Goal: Information Seeking & Learning: Check status

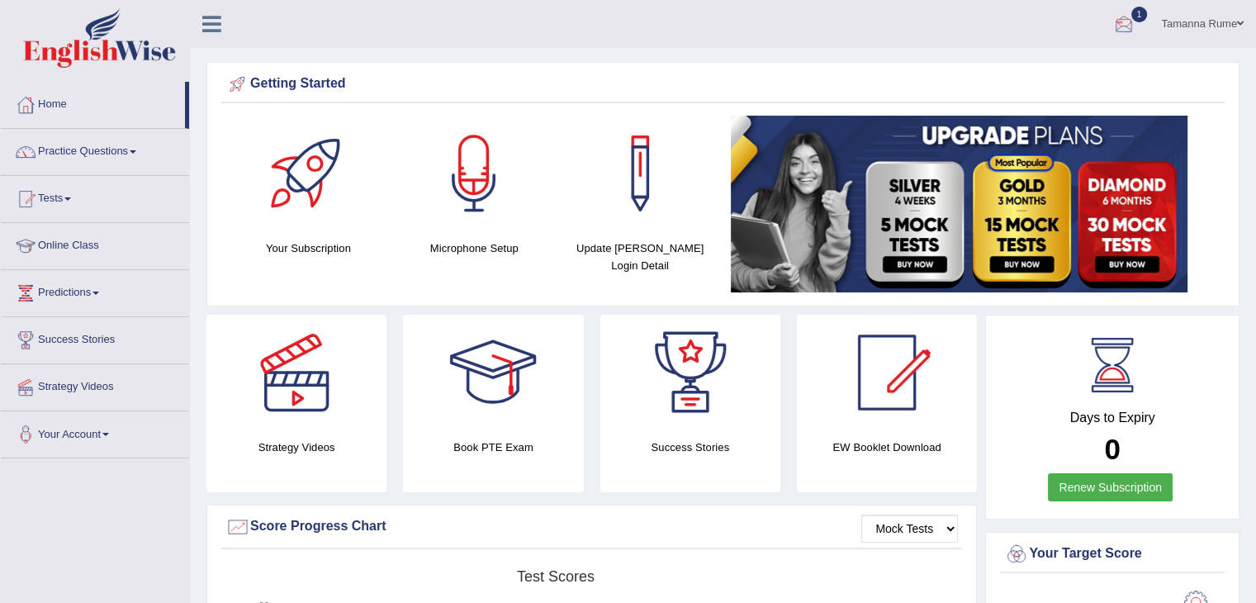
click at [1127, 31] on div at bounding box center [1123, 24] width 25 height 25
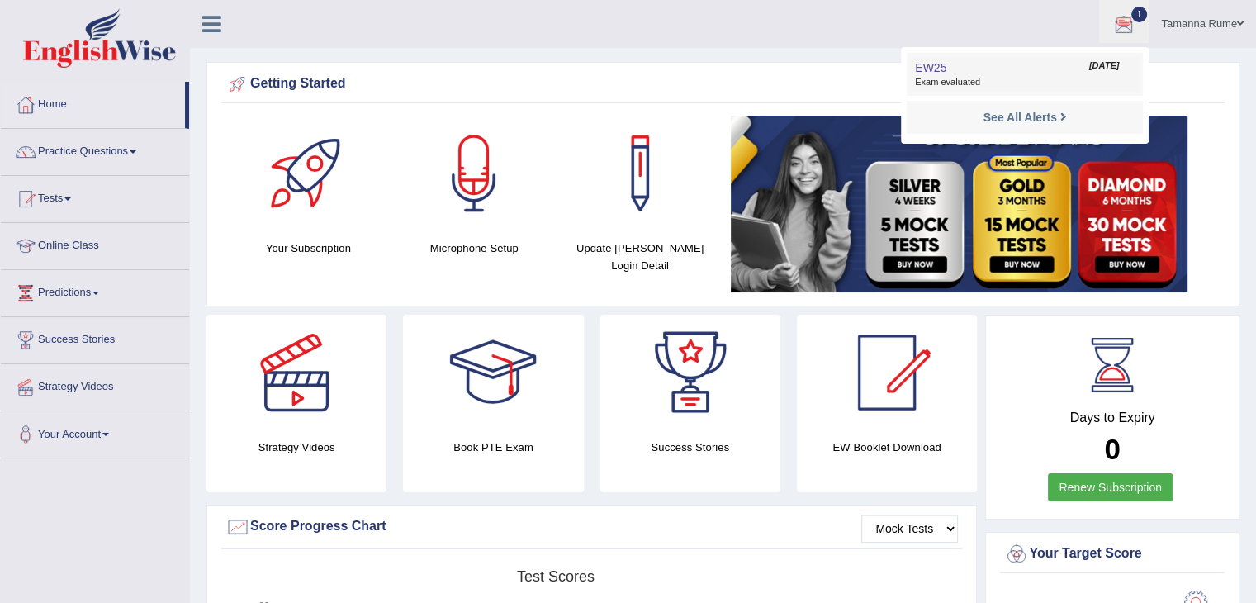
click at [999, 76] on span "Exam evaluated" at bounding box center [1025, 82] width 220 height 13
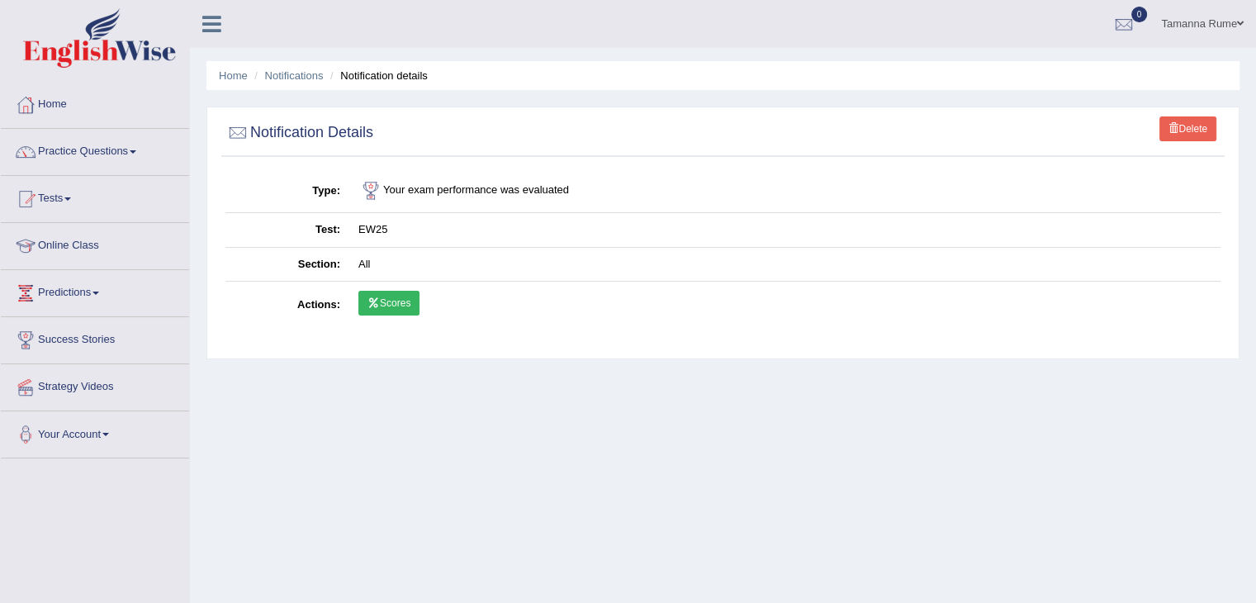
click at [397, 305] on link "Scores" at bounding box center [388, 303] width 61 height 25
click at [49, 101] on link "Home" at bounding box center [95, 102] width 188 height 41
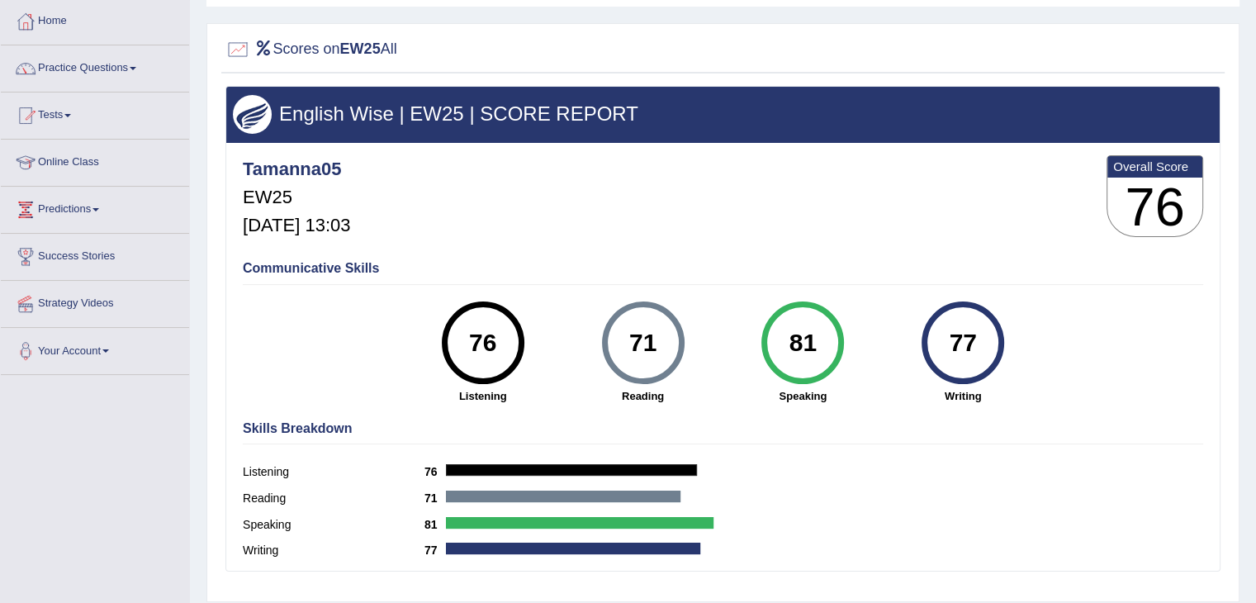
scroll to position [50, 0]
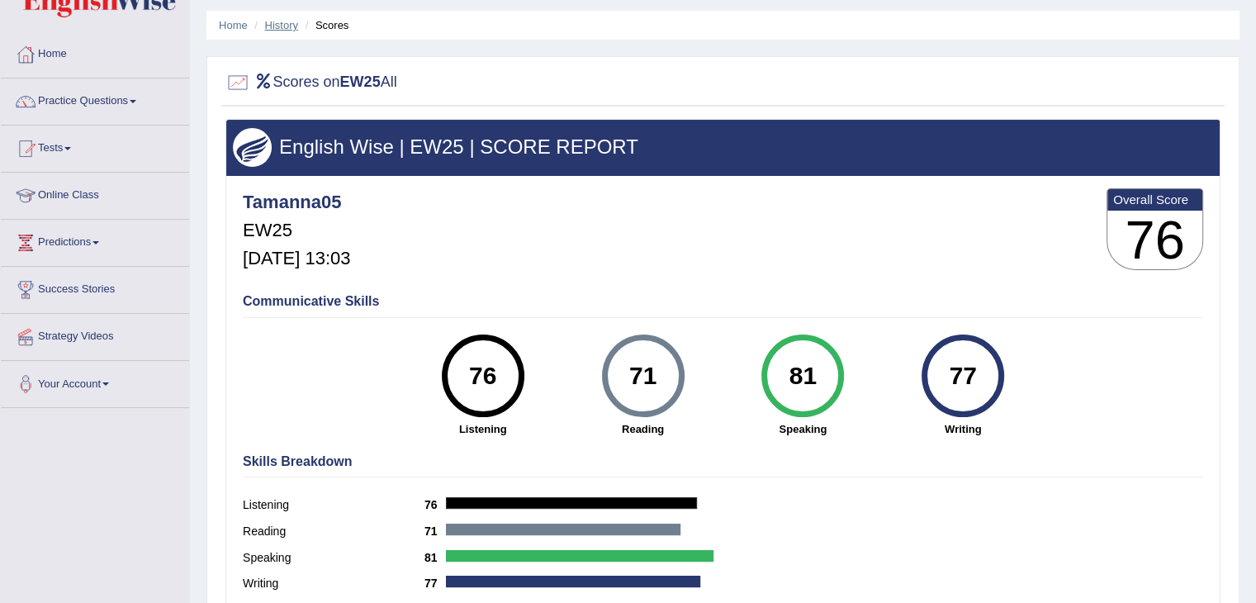
click at [272, 21] on link "History" at bounding box center [281, 25] width 33 height 12
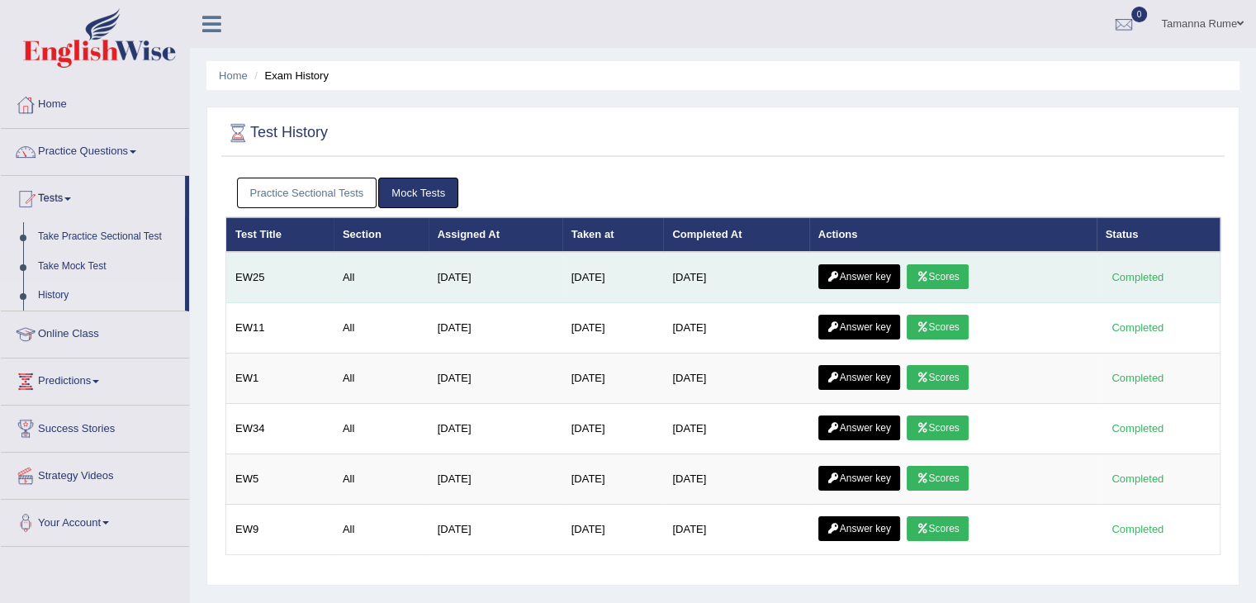
click at [937, 268] on link "Scores" at bounding box center [936, 276] width 61 height 25
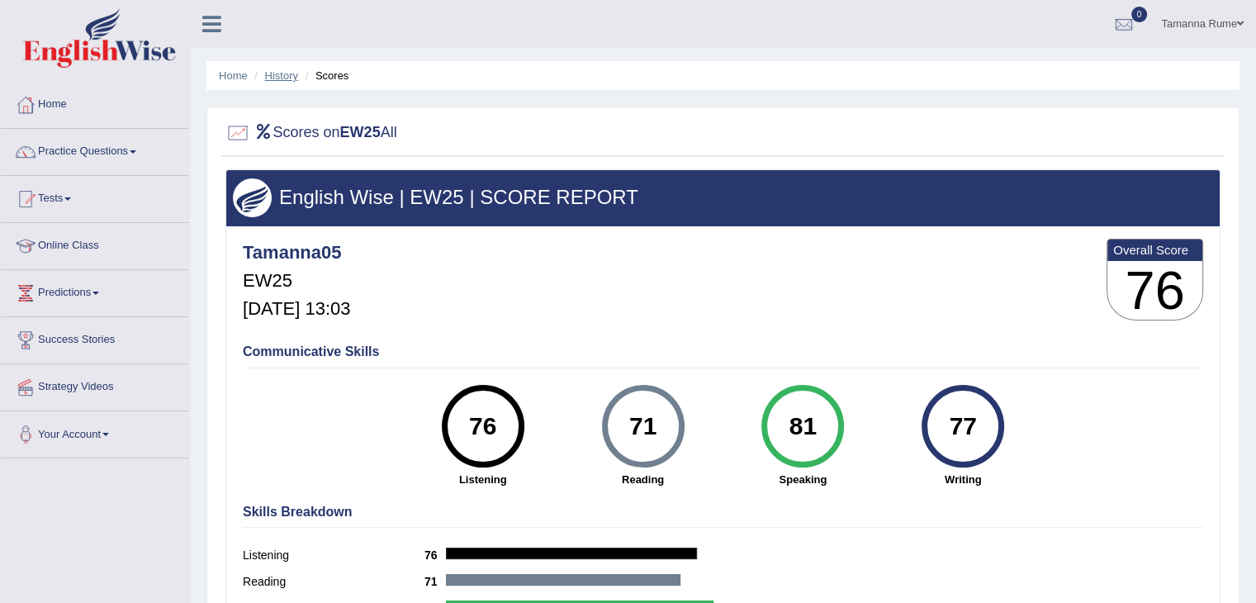
click at [280, 77] on link "History" at bounding box center [281, 75] width 33 height 12
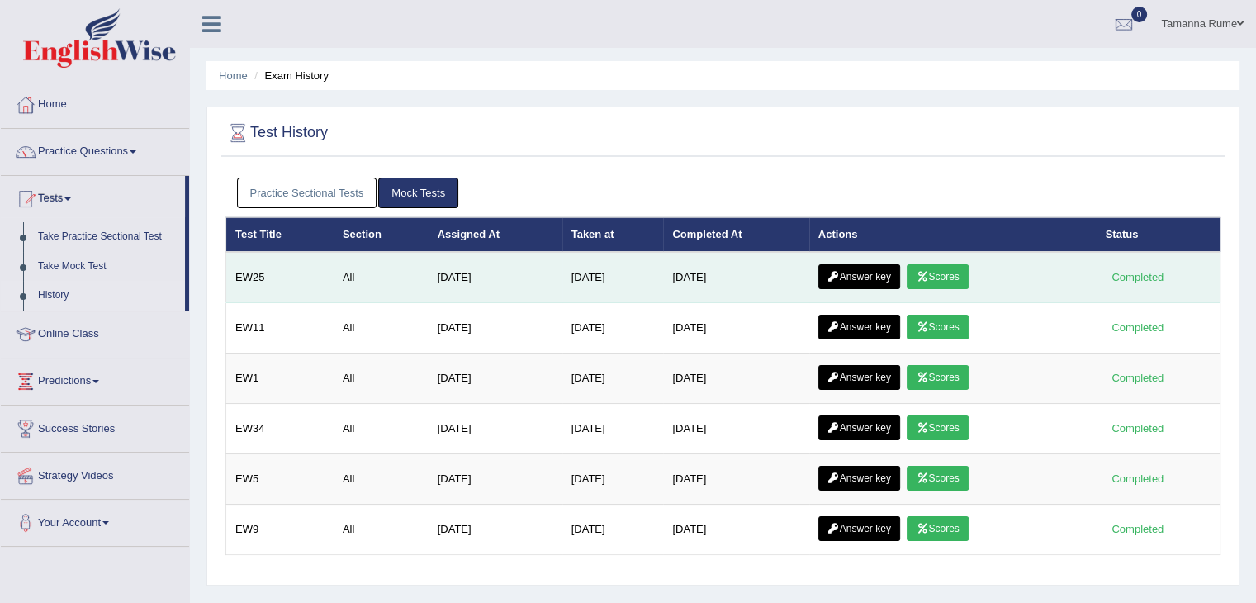
click at [864, 280] on link "Answer key" at bounding box center [859, 276] width 82 height 25
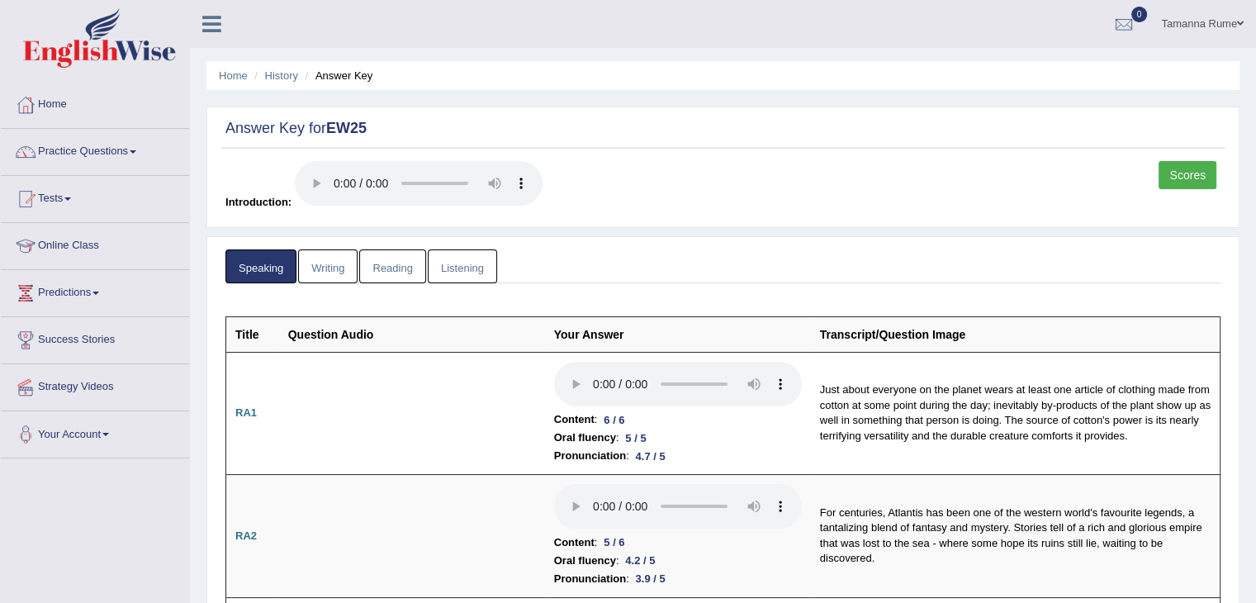
click at [345, 272] on link "Writing" at bounding box center [327, 266] width 59 height 34
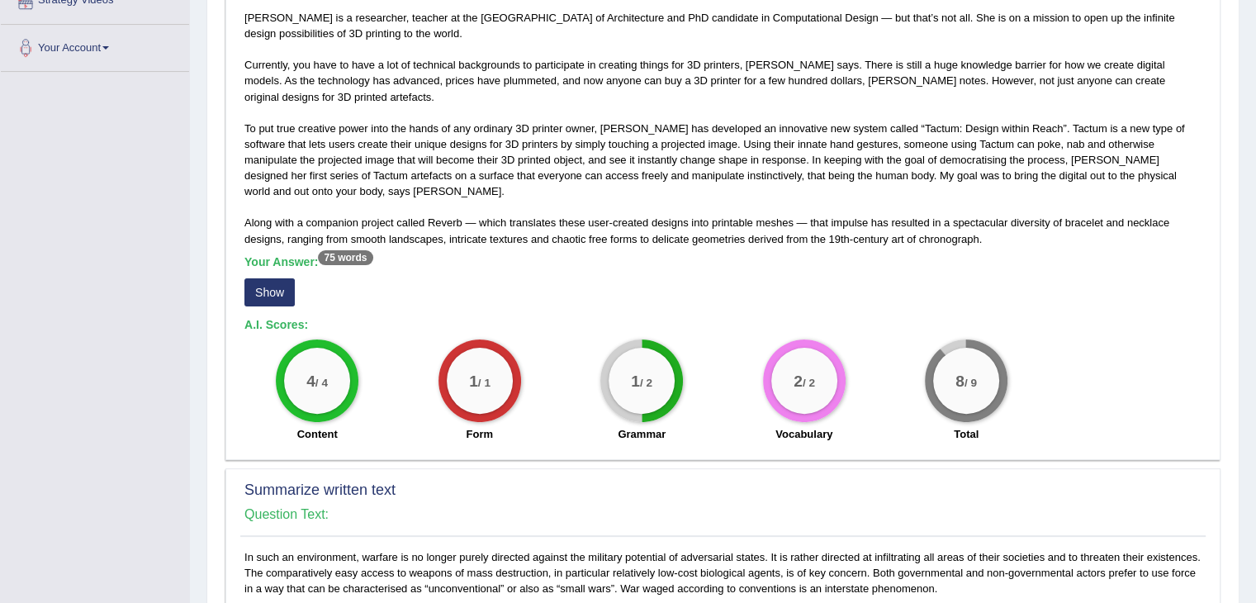
scroll to position [413, 0]
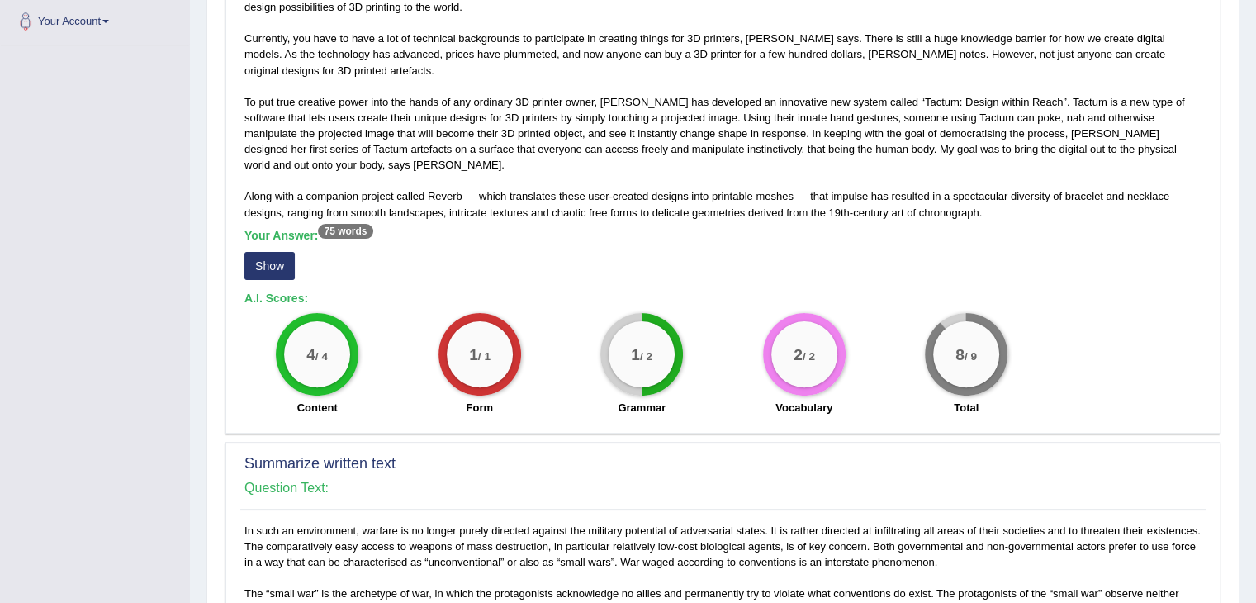
click at [272, 264] on button "Show" at bounding box center [269, 266] width 50 height 28
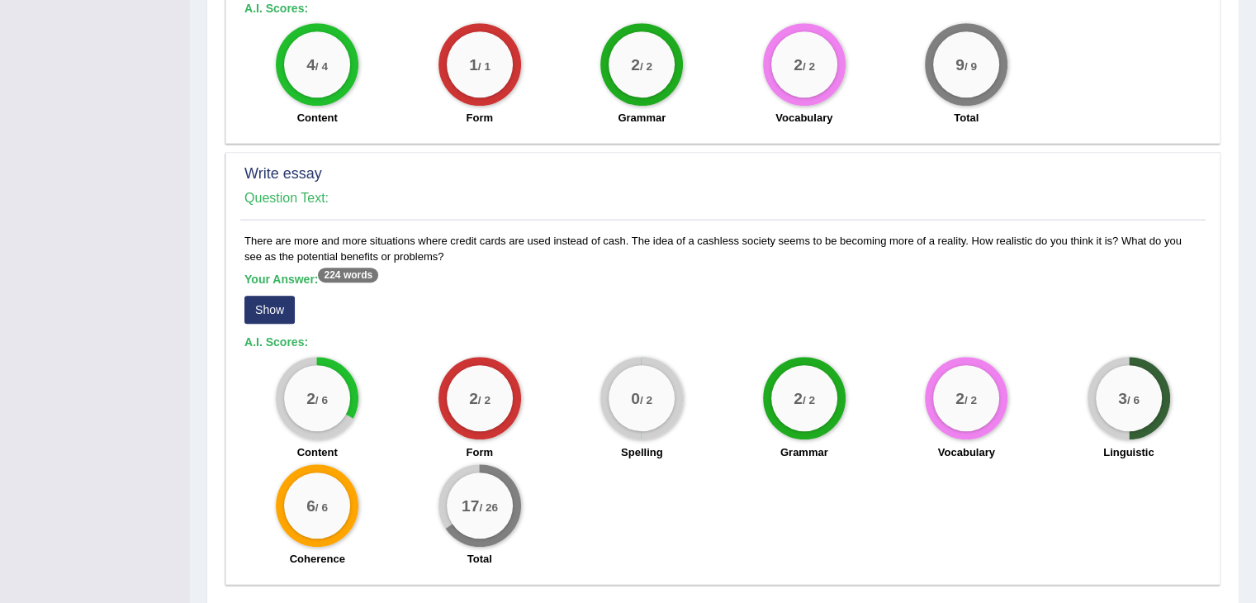
scroll to position [1156, 0]
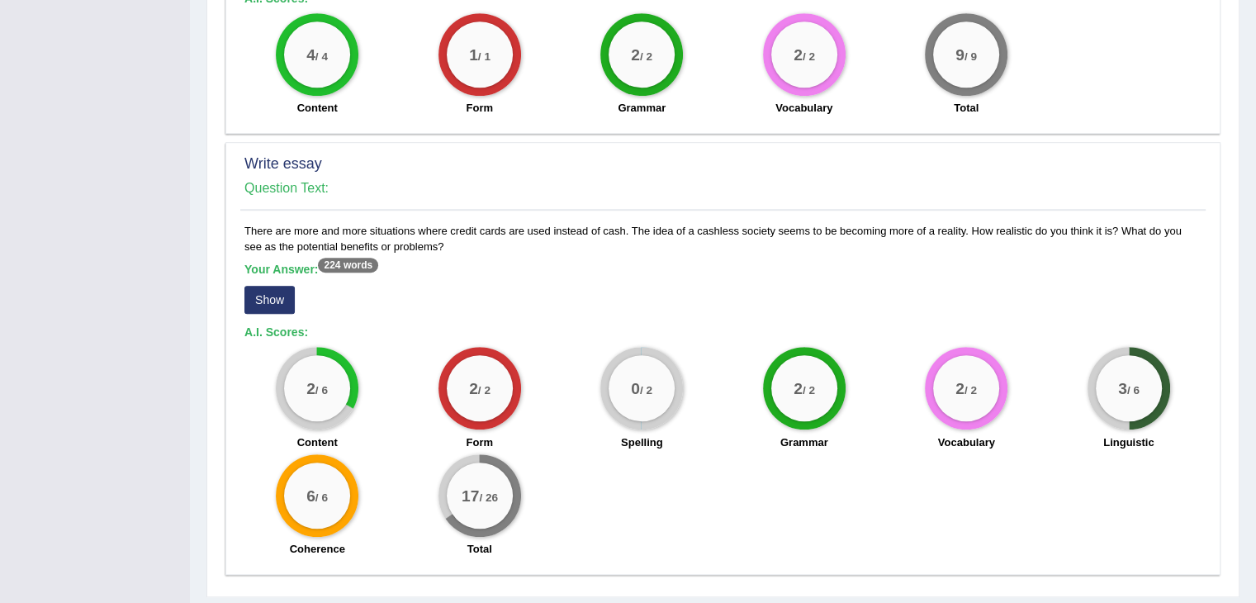
click at [267, 300] on button "Show" at bounding box center [269, 300] width 50 height 28
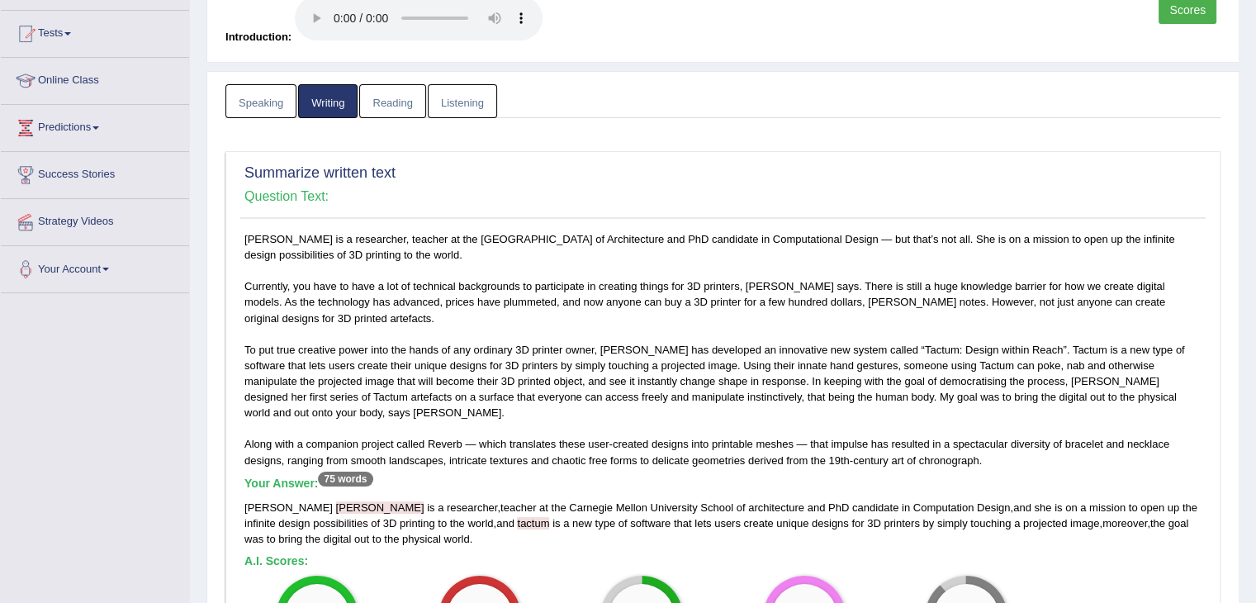
scroll to position [0, 0]
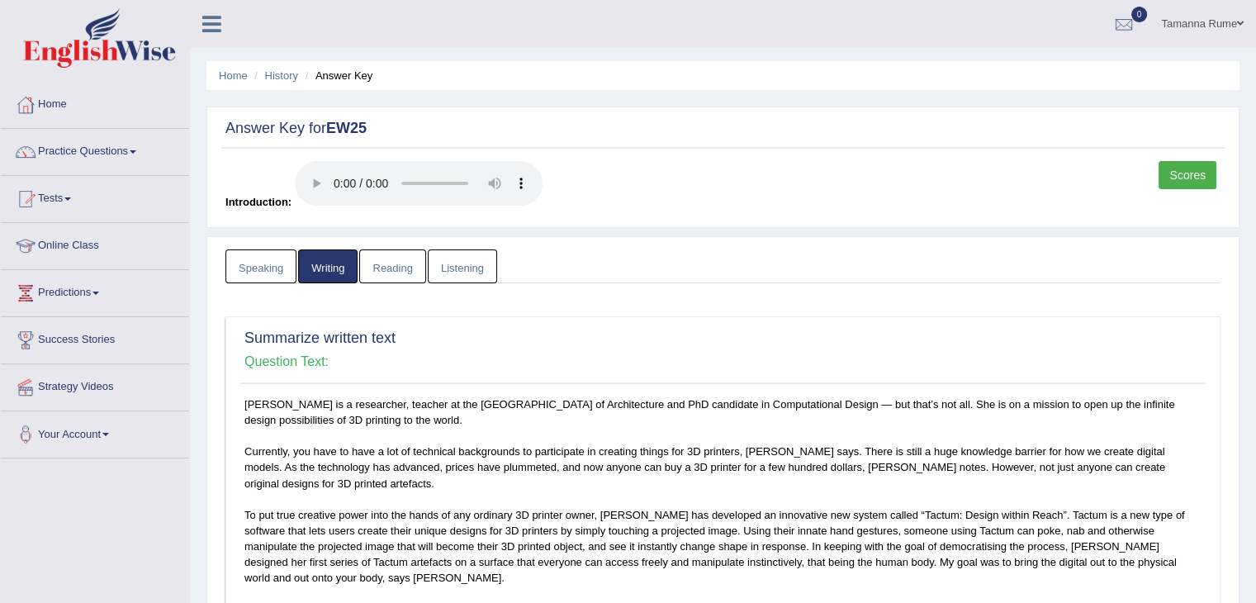
click at [383, 272] on link "Reading" at bounding box center [392, 266] width 66 height 34
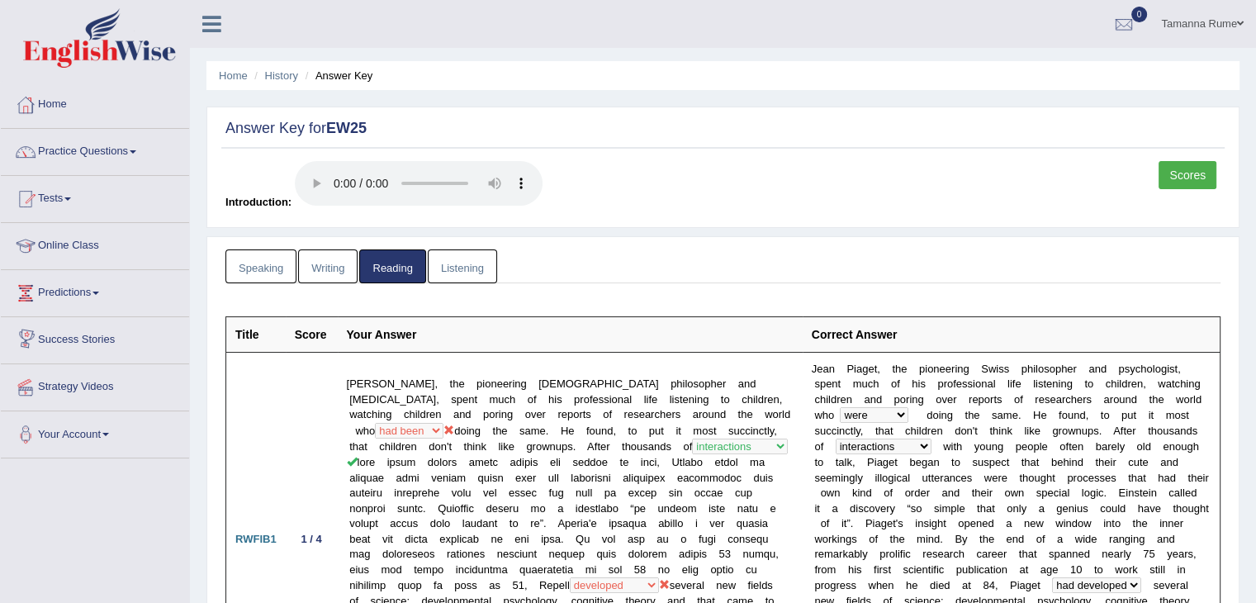
click at [450, 257] on link "Listening" at bounding box center [462, 266] width 69 height 34
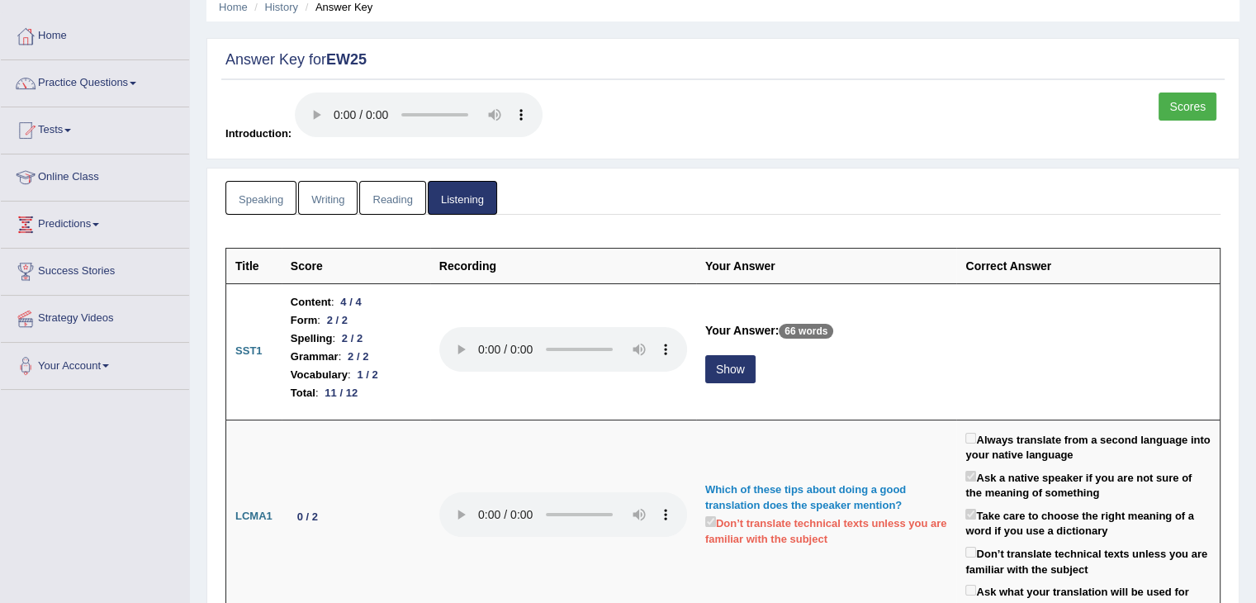
scroll to position [248, 0]
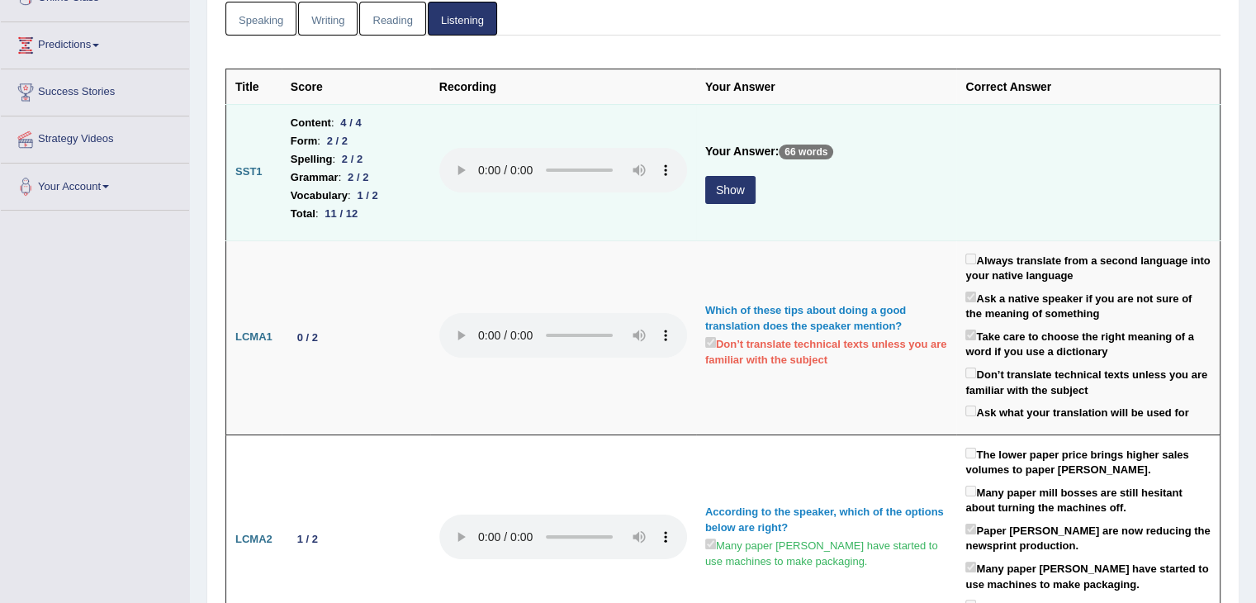
click at [727, 189] on button "Show" at bounding box center [730, 190] width 50 height 28
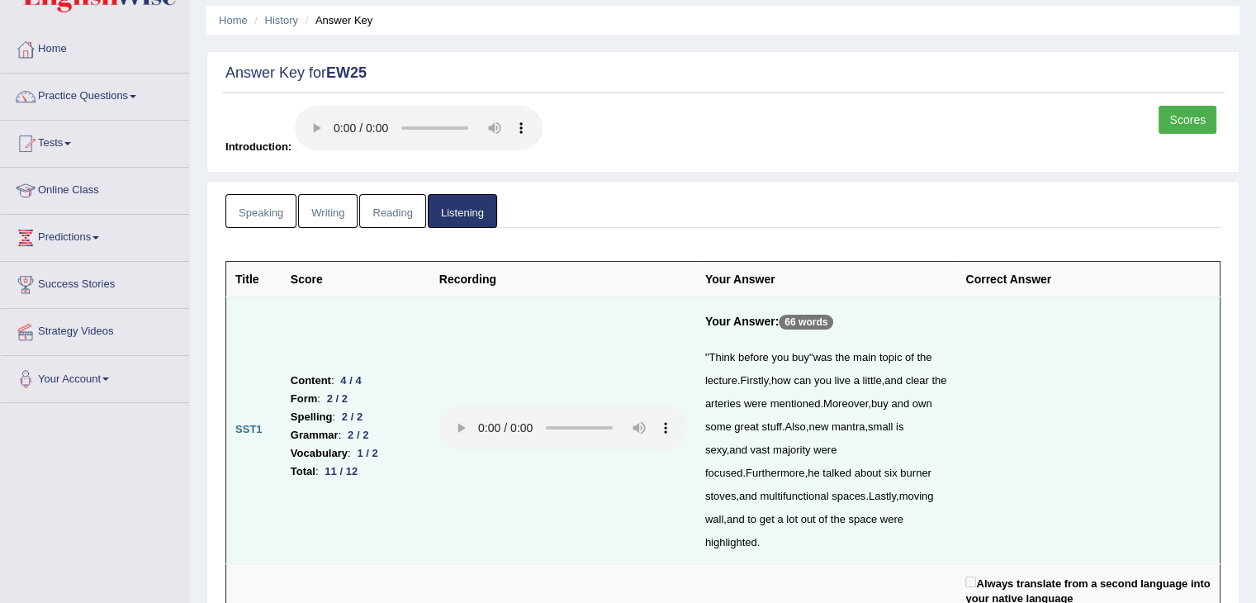
scroll to position [0, 0]
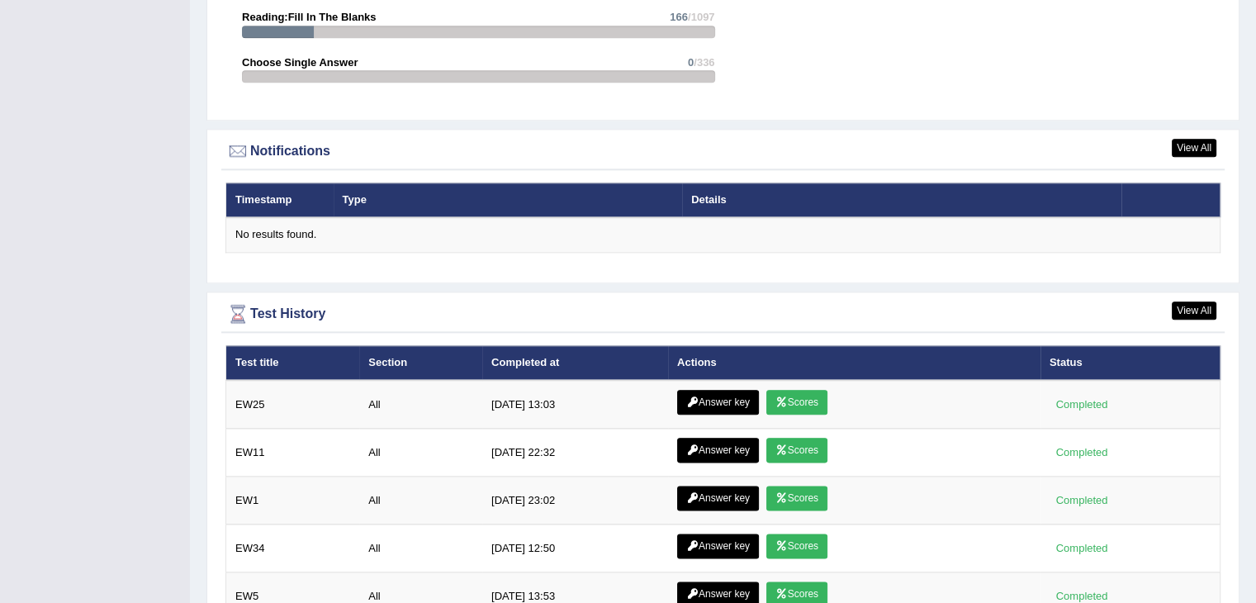
scroll to position [2029, 0]
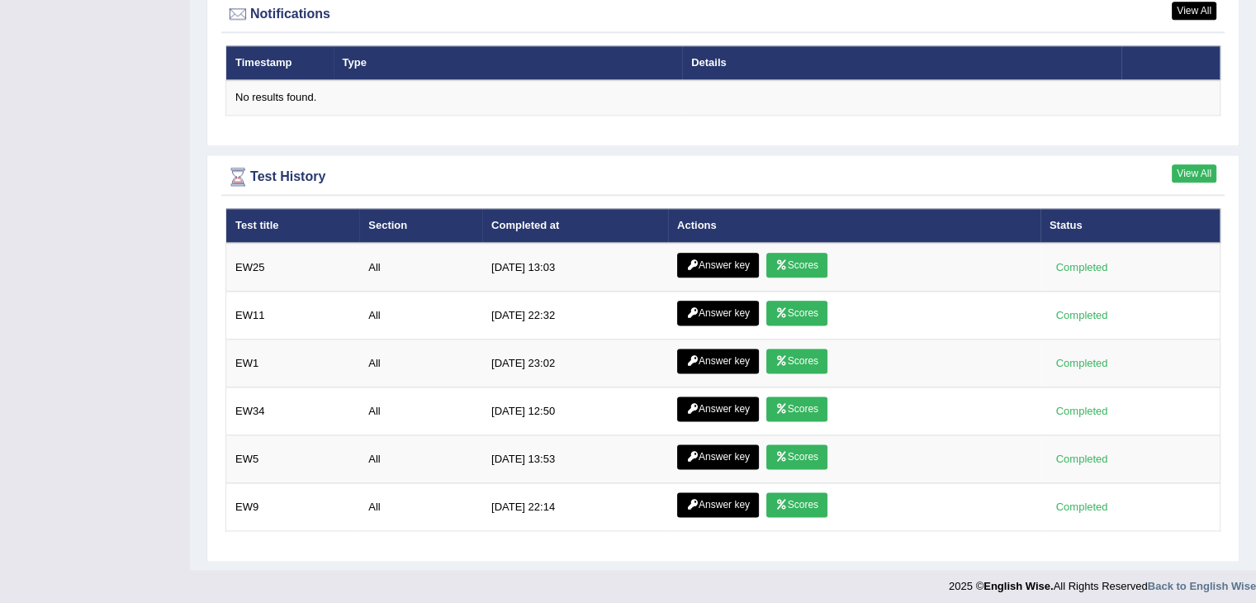
click at [1198, 171] on link "View All" at bounding box center [1193, 173] width 45 height 18
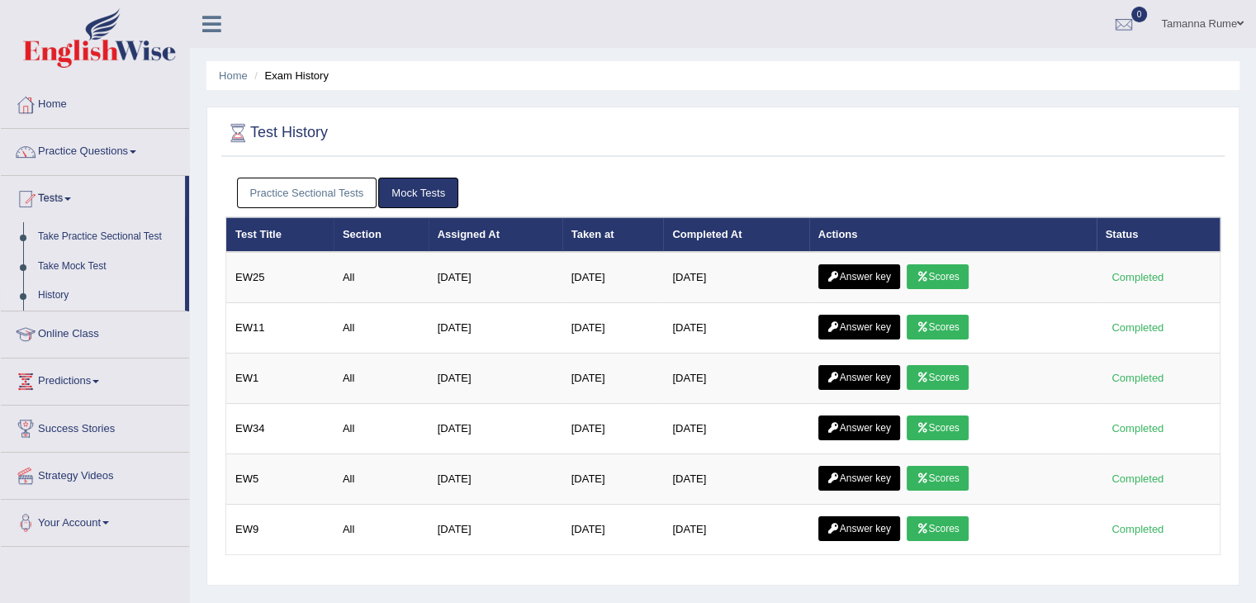
click at [317, 191] on link "Practice Sectional Tests" at bounding box center [307, 192] width 140 height 31
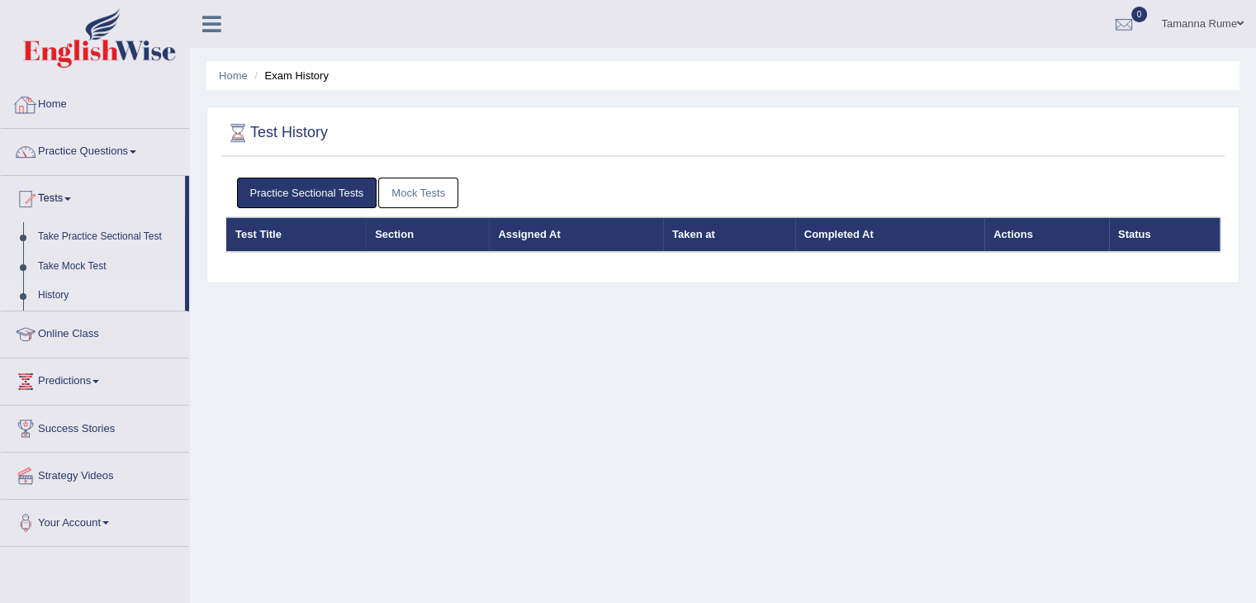
click at [56, 99] on link "Home" at bounding box center [95, 102] width 188 height 41
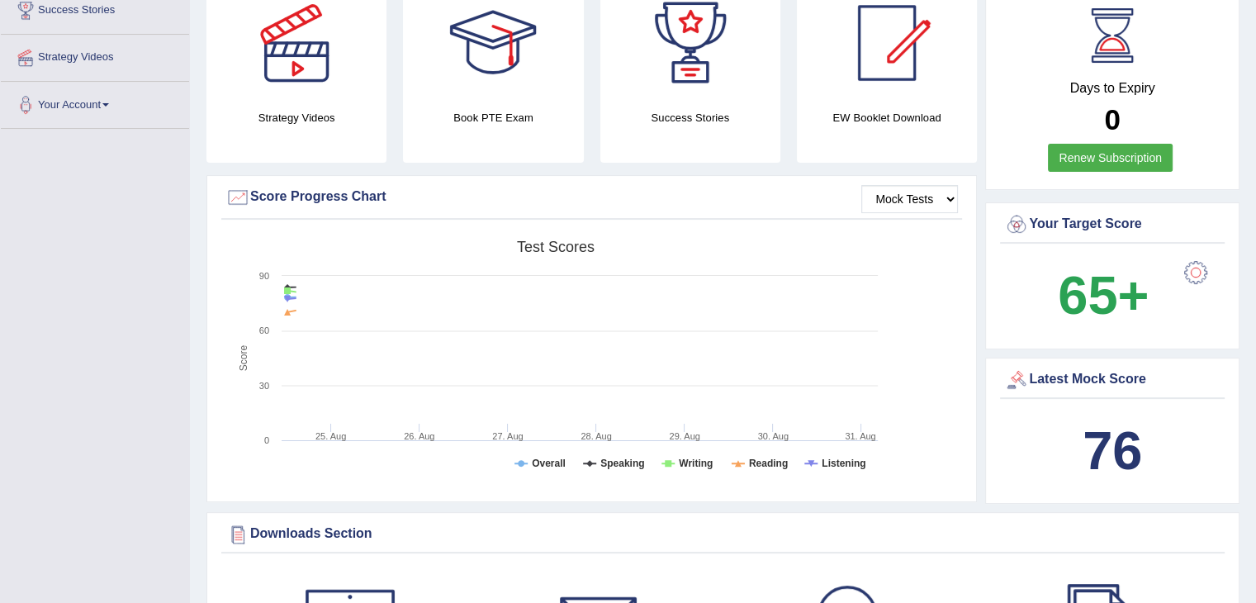
scroll to position [330, 0]
